Goal: Find contact information

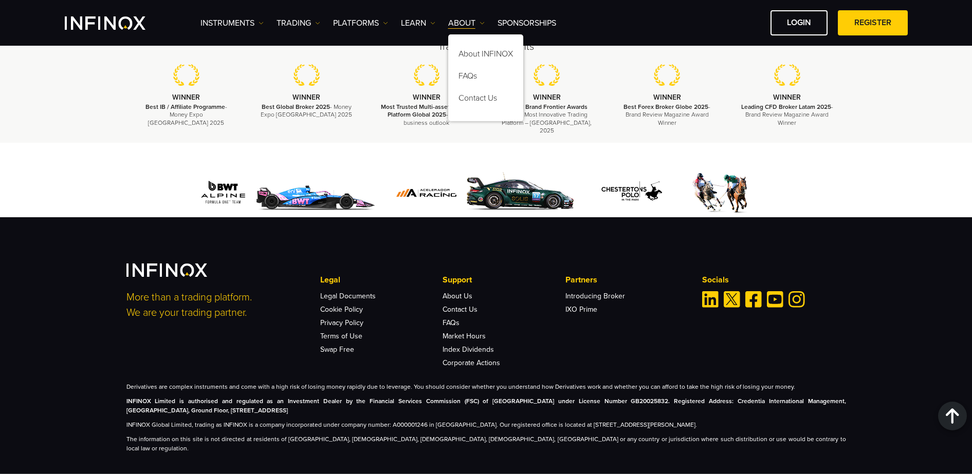
click at [663, 328] on div "Legal Legal Documents Cookie Policy Privacy Policy Terms of Use Swap Free" at bounding box center [504, 320] width 368 height 93
click at [467, 20] on link "ABOUT" at bounding box center [466, 23] width 36 height 12
click at [478, 95] on link "Contact Us" at bounding box center [485, 100] width 75 height 22
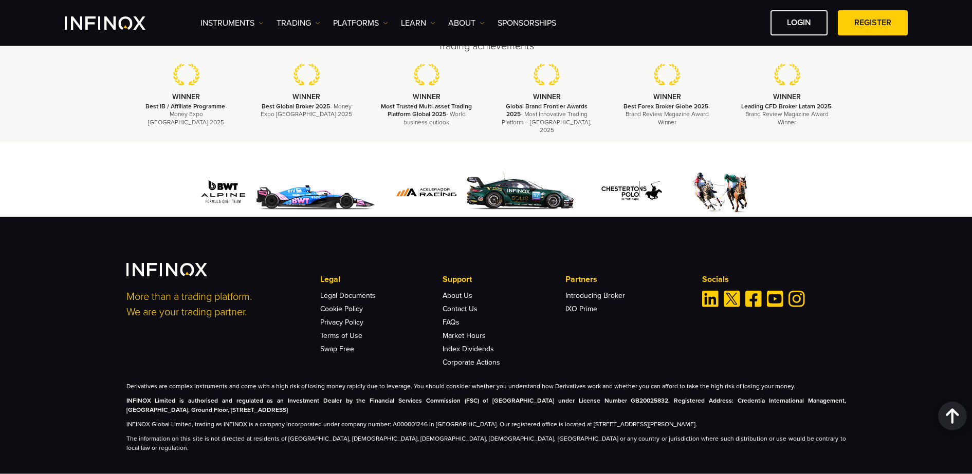
click at [713, 294] on img "Linkedin" at bounding box center [710, 299] width 16 height 16
click at [749, 291] on img "Facebook" at bounding box center [753, 299] width 16 height 16
drag, startPoint x: 708, startPoint y: 294, endPoint x: 652, endPoint y: 239, distance: 78.5
click at [652, 239] on div "More than a trading platform. We are your trading partner. Legal Legal Document…" at bounding box center [486, 345] width 972 height 256
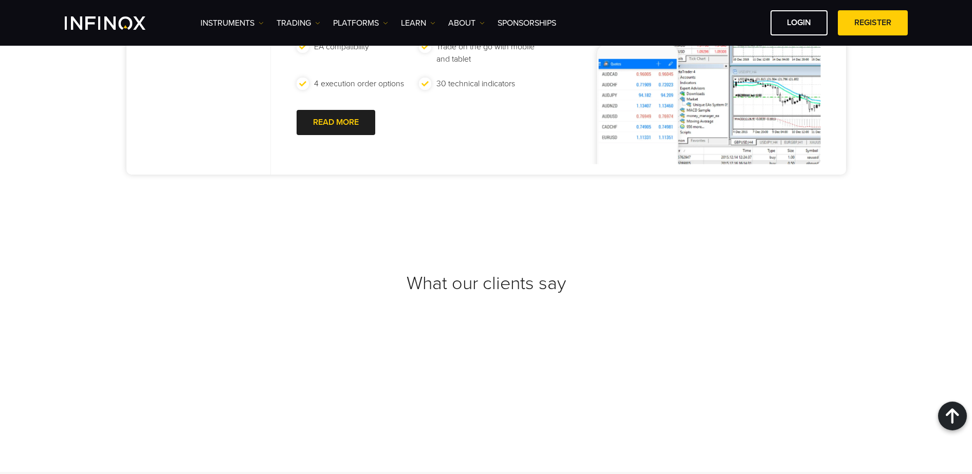
scroll to position [863, 0]
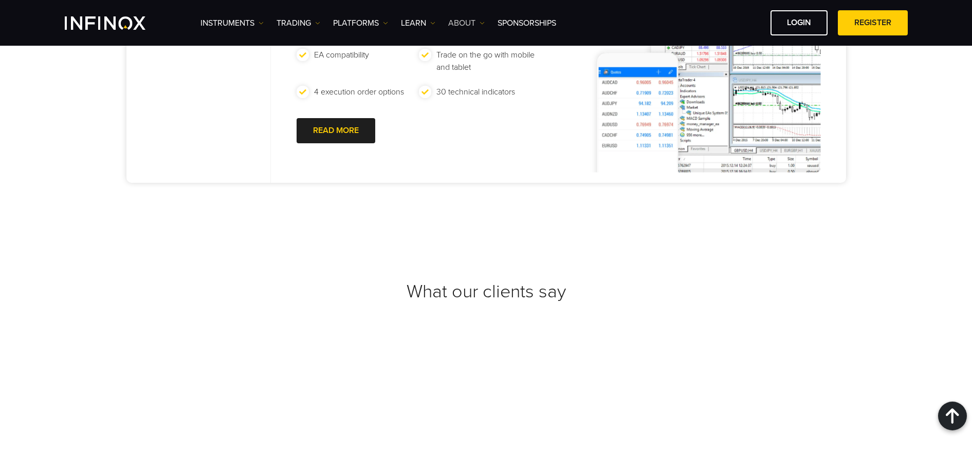
click at [483, 20] on link "ABOUT" at bounding box center [466, 23] width 36 height 12
click at [486, 96] on link "Contact Us" at bounding box center [485, 100] width 75 height 22
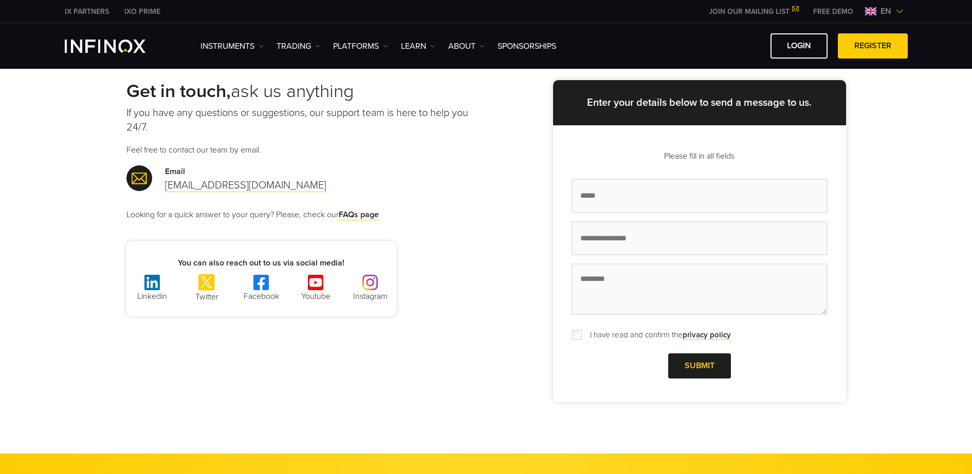
scroll to position [64, 0]
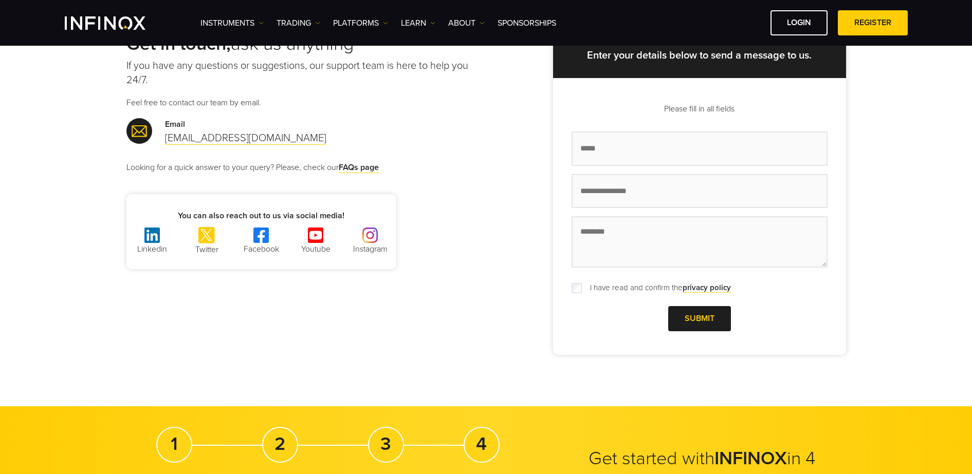
drag, startPoint x: 158, startPoint y: 242, endPoint x: 144, endPoint y: 238, distance: 15.0
click at [198, 249] on p "Twitter" at bounding box center [206, 250] width 51 height 12
drag, startPoint x: 198, startPoint y: 249, endPoint x: 180, endPoint y: 233, distance: 24.4
click at [180, 233] on ul "Linkedin Twitter Facebook Youtube Instagram" at bounding box center [261, 248] width 270 height 42
drag, startPoint x: 180, startPoint y: 233, endPoint x: 205, endPoint y: 234, distance: 24.7
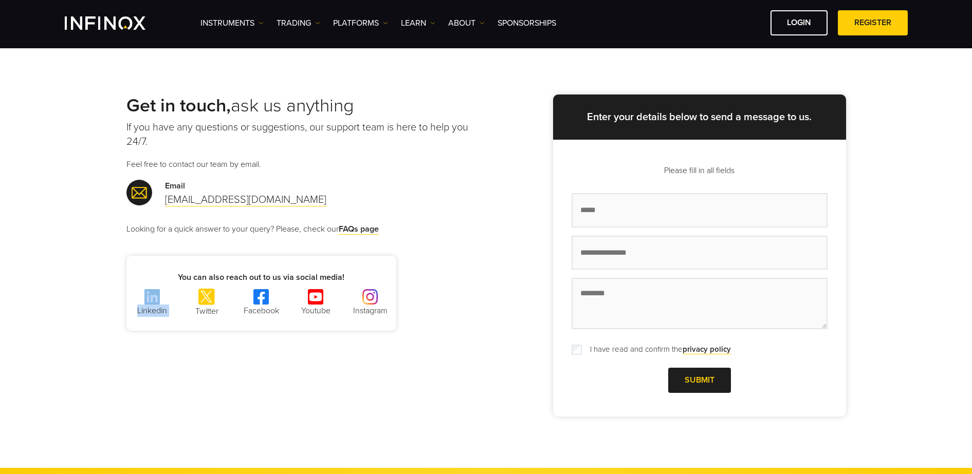
scroll to position [0, 0]
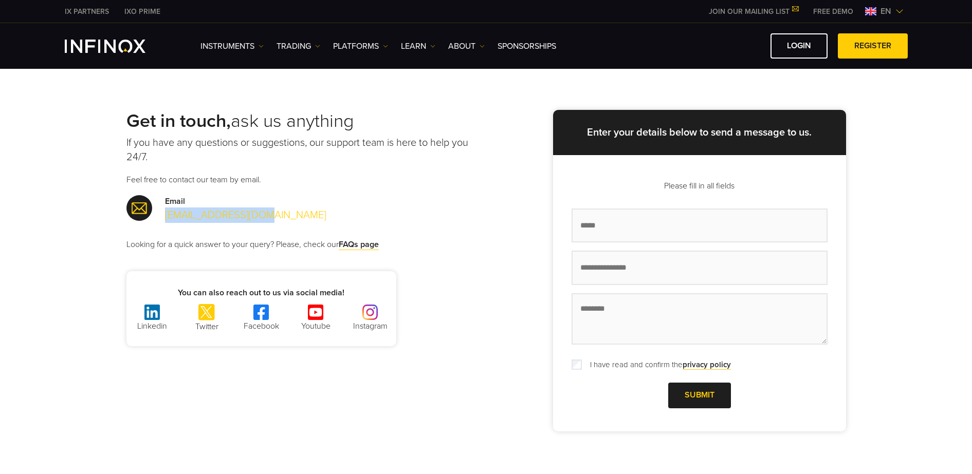
drag, startPoint x: 270, startPoint y: 216, endPoint x: 165, endPoint y: 218, distance: 104.9
click at [165, 218] on div "Email support@infinox.com" at bounding box center [306, 209] width 360 height 28
drag, startPoint x: 165, startPoint y: 218, endPoint x: 171, endPoint y: 217, distance: 5.7
copy link "support@infinox.com"
click at [467, 45] on link "ABOUT" at bounding box center [466, 46] width 36 height 12
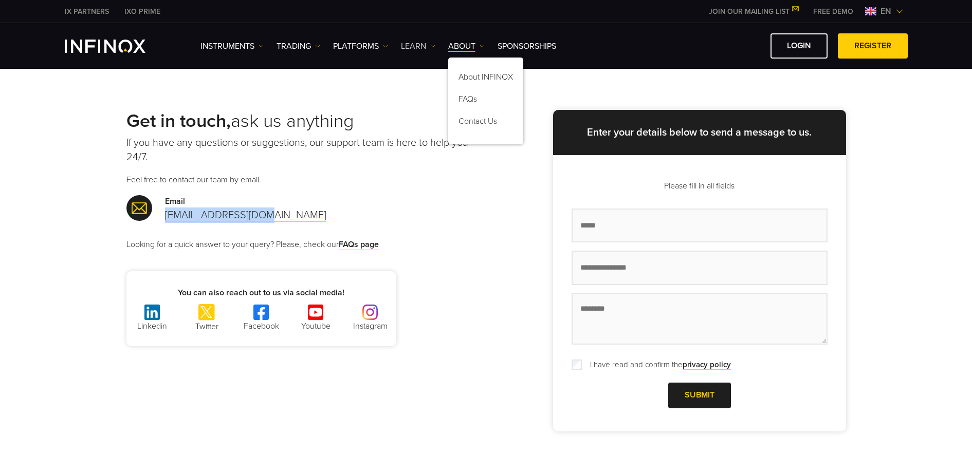
click at [433, 42] on link "Learn" at bounding box center [418, 46] width 34 height 12
click at [241, 46] on link "Instruments" at bounding box center [231, 46] width 63 height 12
click at [356, 48] on link "PLATFORMS" at bounding box center [360, 46] width 55 height 12
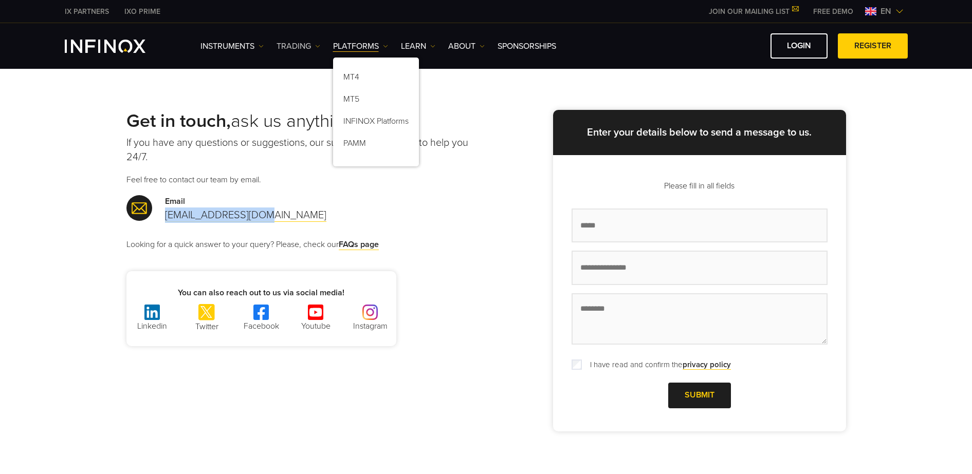
click at [306, 47] on link "TRADING" at bounding box center [298, 46] width 44 height 12
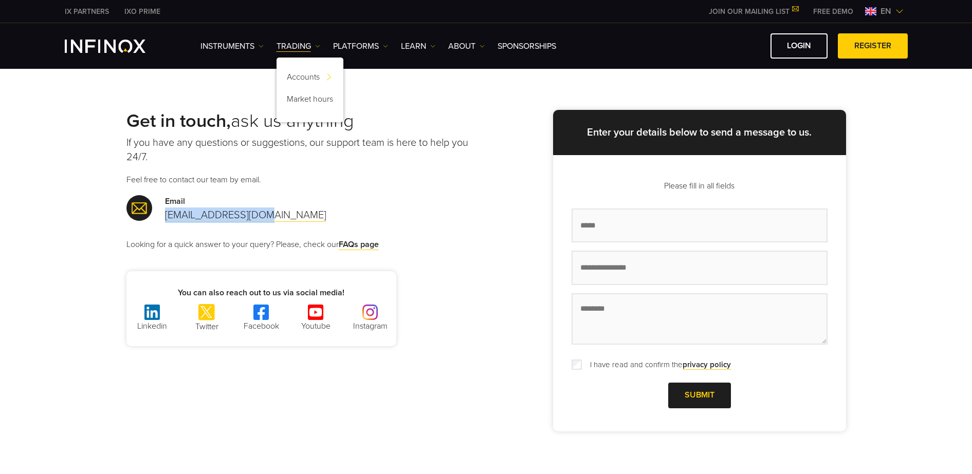
click at [76, 45] on img "INFINOX Logo" at bounding box center [105, 46] width 81 height 13
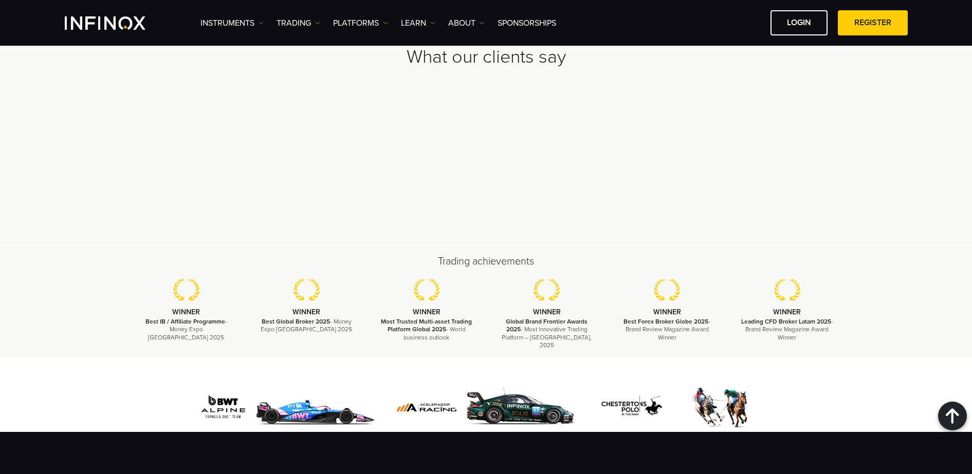
scroll to position [2955, 0]
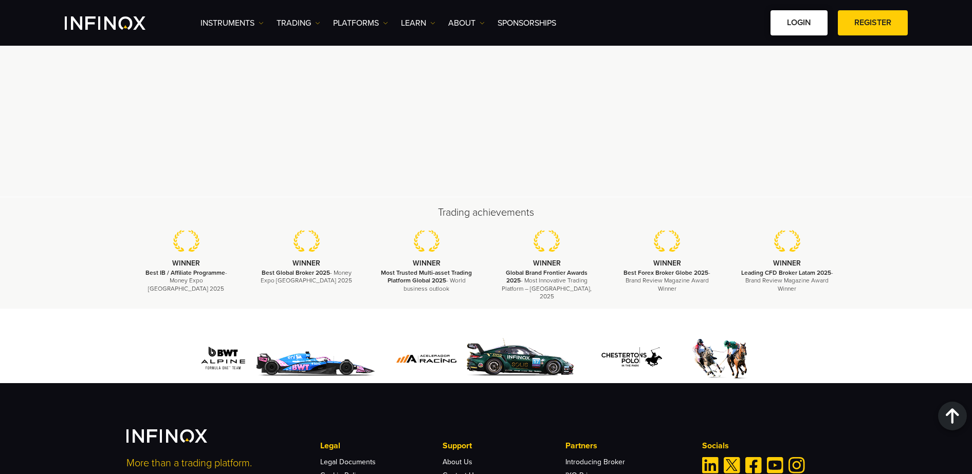
click at [805, 16] on link "LOGIN" at bounding box center [798, 22] width 57 height 25
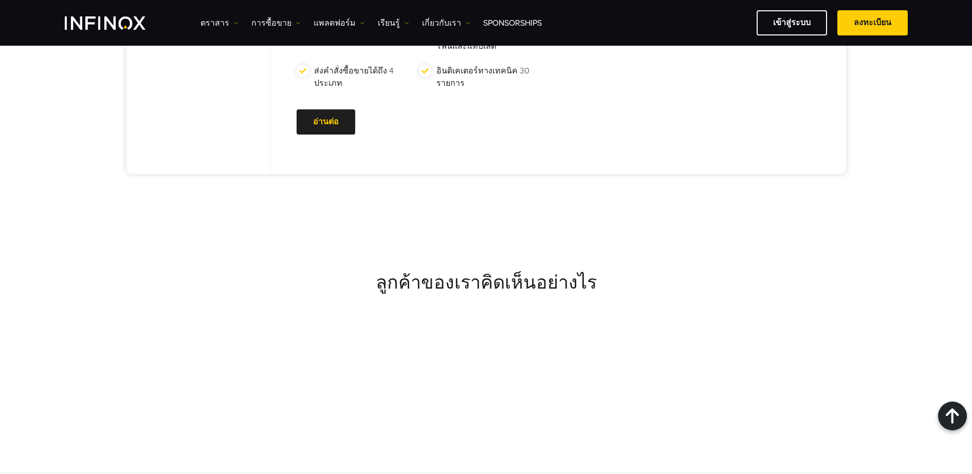
scroll to position [3779, 0]
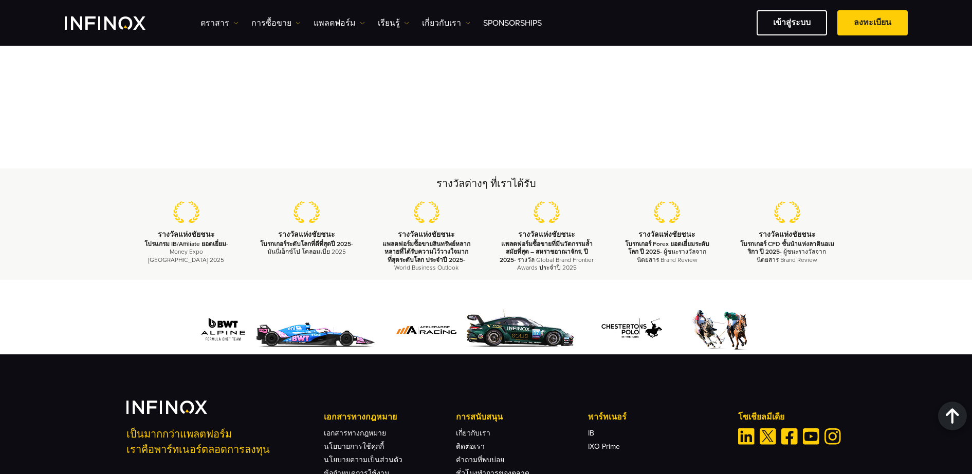
scroll to position [2298, 0]
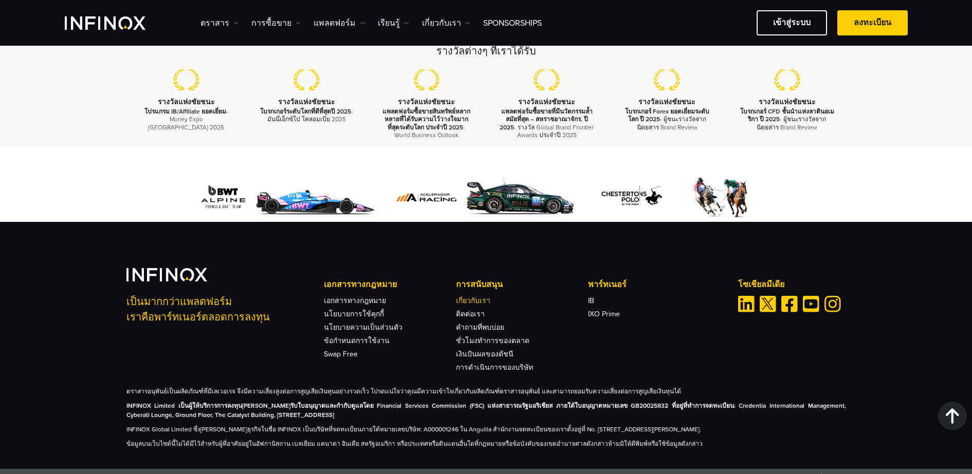
click at [476, 297] on link "เกี่ยวกับเรา" at bounding box center [473, 301] width 34 height 9
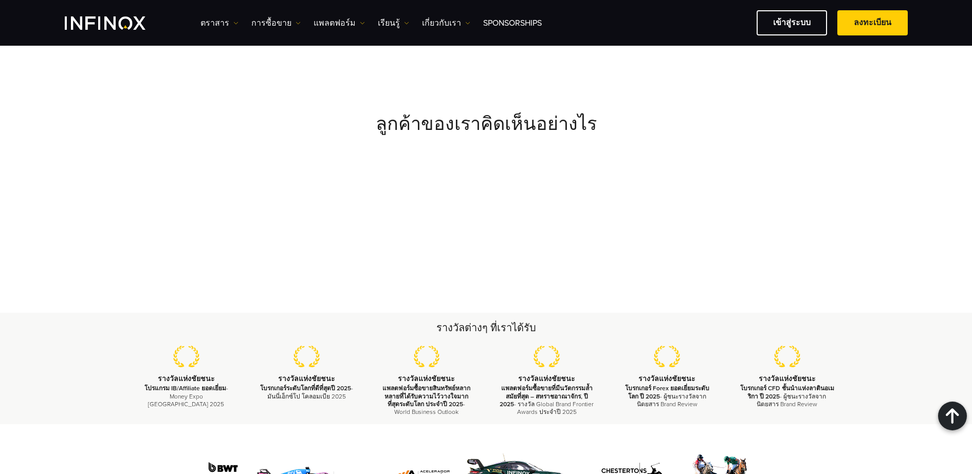
scroll to position [3779, 0]
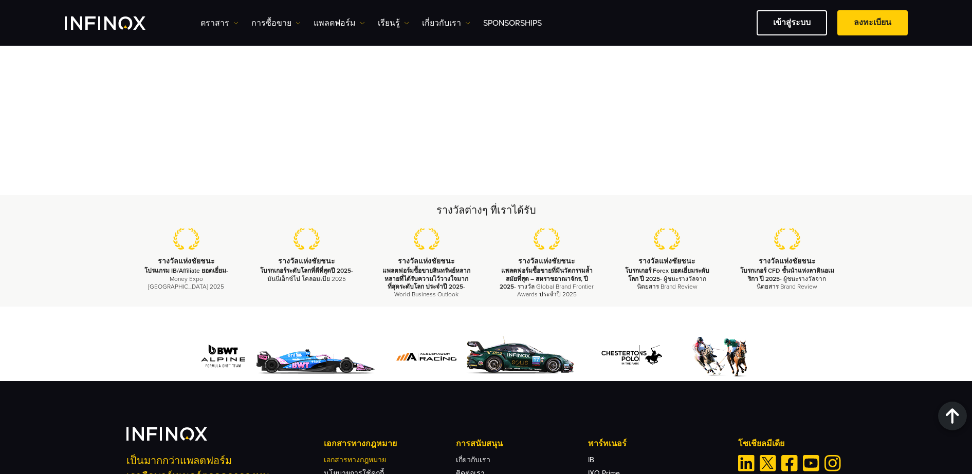
click at [364, 456] on link "เอกสารทางกฎหมาย" at bounding box center [355, 460] width 62 height 9
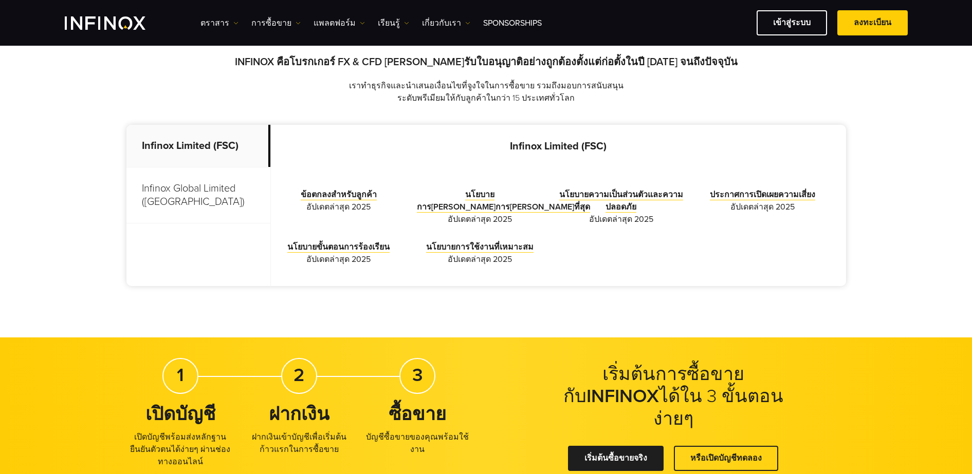
scroll to position [321, 0]
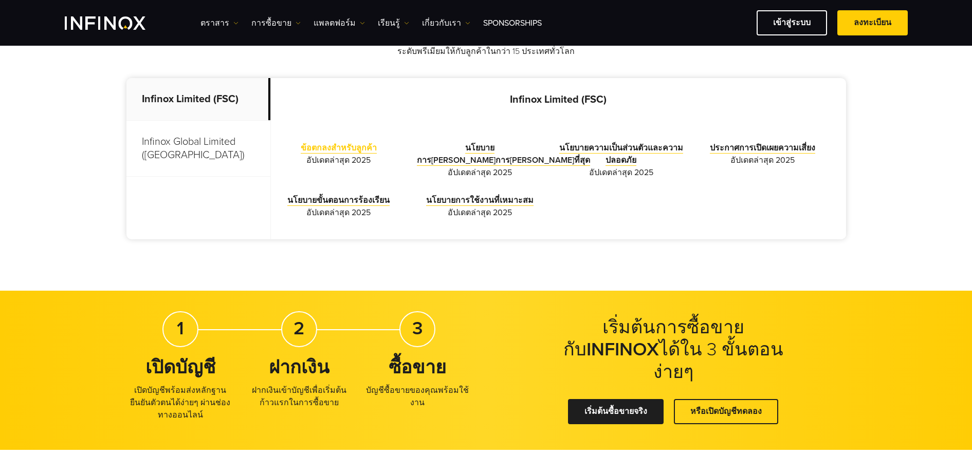
click at [335, 147] on link "ข้อตกลงสำหรับลูกค้า" at bounding box center [339, 148] width 76 height 11
